Goal: Task Accomplishment & Management: Use online tool/utility

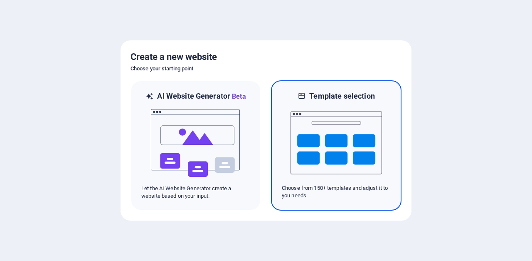
click at [327, 159] on img at bounding box center [336, 142] width 91 height 83
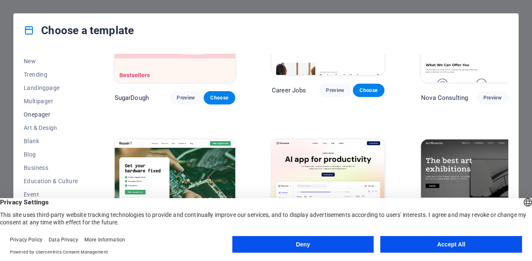
scroll to position [27, 0]
click at [36, 113] on span "Onepager" at bounding box center [51, 113] width 54 height 7
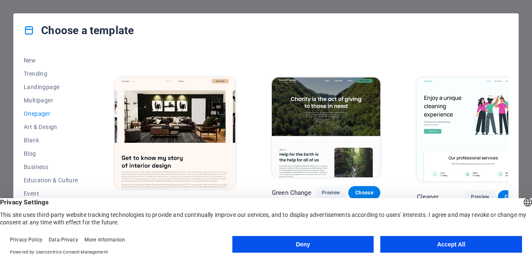
scroll to position [316, 0]
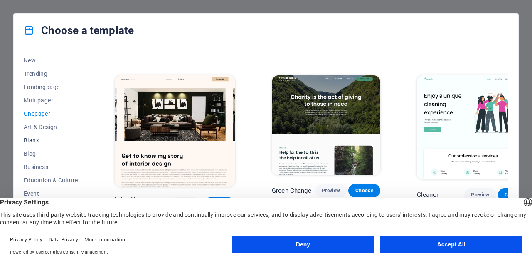
click at [36, 139] on span "Blank" at bounding box center [51, 140] width 54 height 7
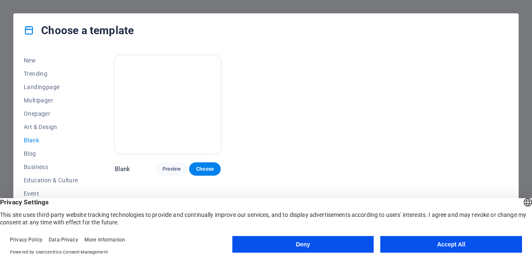
scroll to position [0, 0]
click at [200, 166] on span "Choose" at bounding box center [205, 169] width 18 height 7
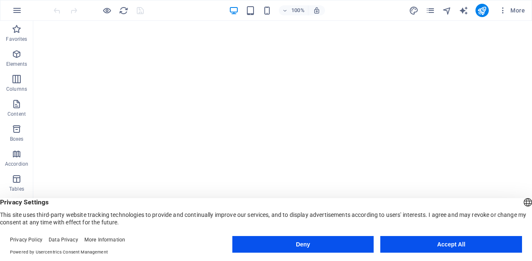
click at [417, 242] on button "Accept All" at bounding box center [452, 244] width 142 height 17
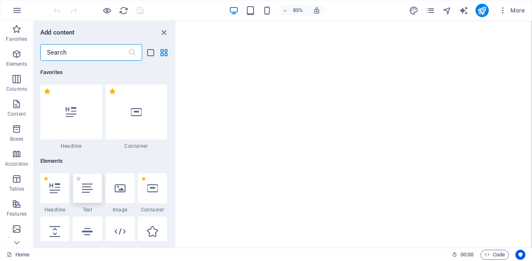
click at [89, 192] on icon at bounding box center [87, 188] width 11 height 11
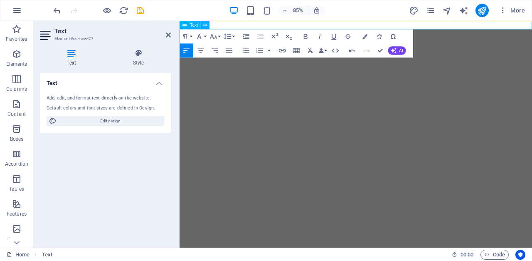
click at [198, 24] on span "Text" at bounding box center [194, 25] width 8 height 4
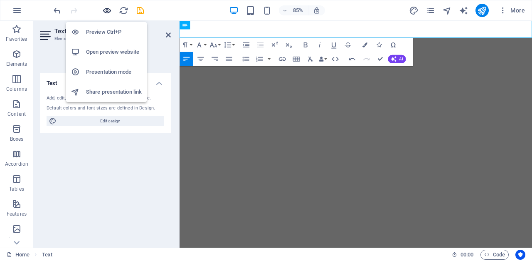
click at [109, 8] on icon "button" at bounding box center [107, 11] width 10 height 10
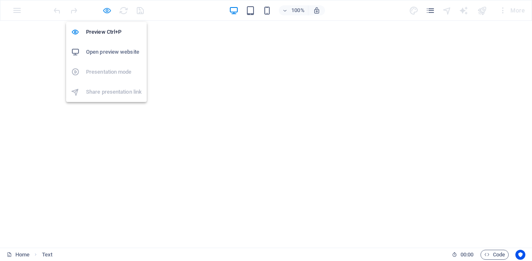
click at [106, 11] on icon "button" at bounding box center [107, 11] width 10 height 10
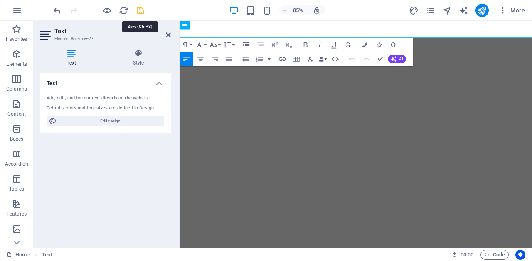
click at [141, 10] on icon "save" at bounding box center [141, 11] width 10 height 10
click at [485, 9] on icon "publish" at bounding box center [482, 11] width 10 height 10
